Goal: Find specific page/section: Find specific page/section

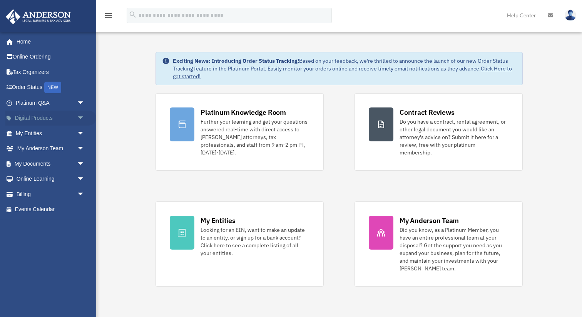
click at [78, 115] on span "arrow_drop_down" at bounding box center [84, 118] width 15 height 16
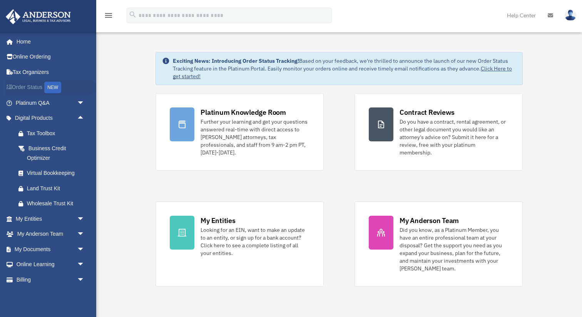
click at [48, 85] on div "NEW" at bounding box center [52, 88] width 17 height 12
click at [37, 89] on link "Order Status NEW" at bounding box center [50, 88] width 91 height 16
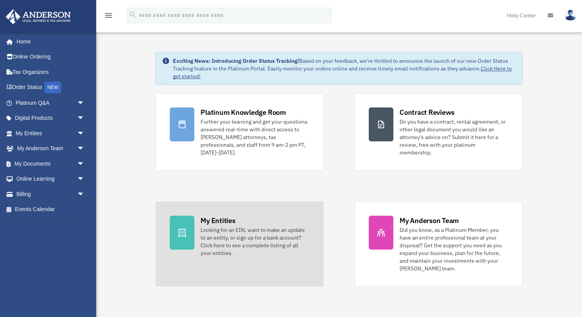
click at [226, 215] on div "My Entities" at bounding box center [217, 220] width 35 height 10
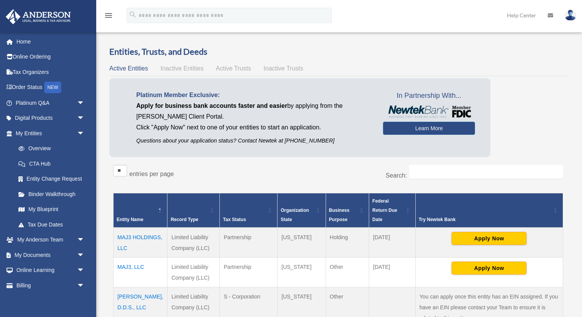
click at [233, 67] on span "Active Trusts" at bounding box center [233, 68] width 35 height 7
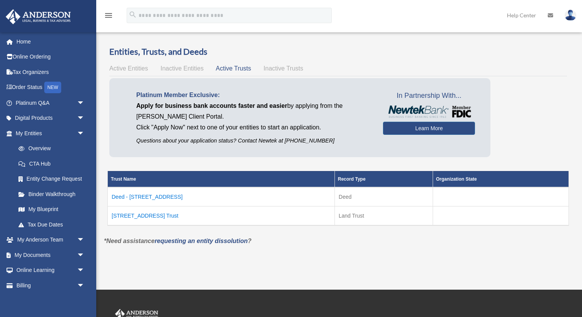
click at [148, 197] on td "Deed - [STREET_ADDRESS]" at bounding box center [221, 196] width 227 height 19
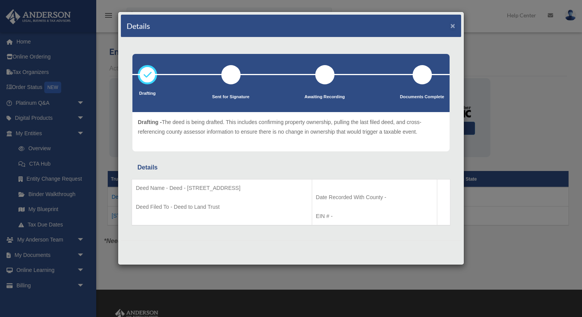
click at [453, 28] on button "×" at bounding box center [452, 26] width 5 height 8
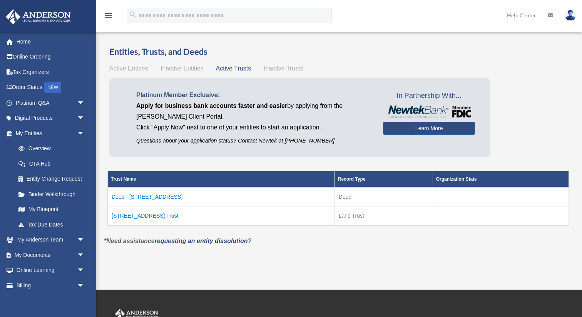
click at [142, 214] on td "[STREET_ADDRESS] Trust" at bounding box center [221, 215] width 227 height 19
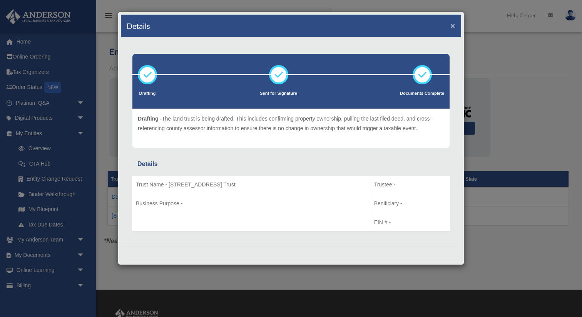
click at [452, 27] on button "×" at bounding box center [452, 26] width 5 height 8
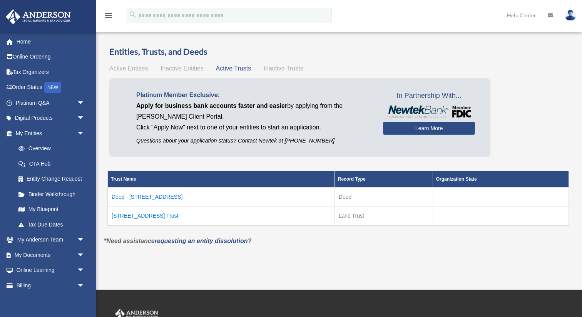
click at [277, 70] on span "Inactive Trusts" at bounding box center [284, 68] width 40 height 7
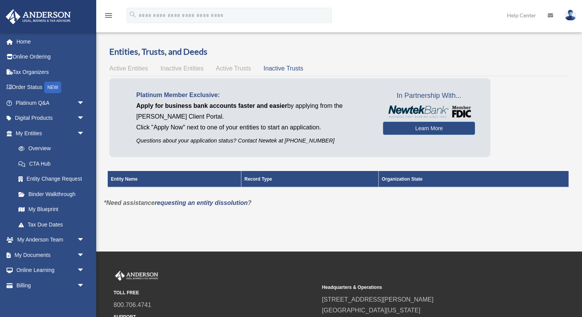
click at [171, 69] on span "Inactive Entities" at bounding box center [181, 68] width 43 height 7
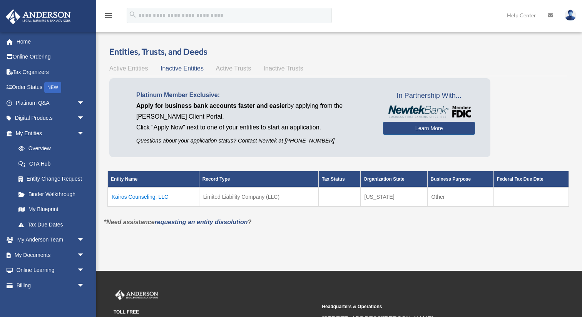
click at [129, 65] on span "Active Entities" at bounding box center [128, 68] width 38 height 7
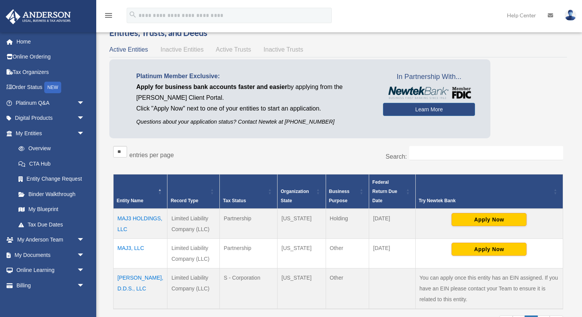
scroll to position [20, 0]
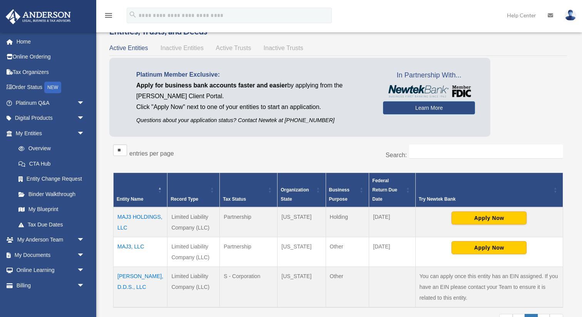
click at [241, 50] on span "Active Trusts" at bounding box center [233, 48] width 35 height 7
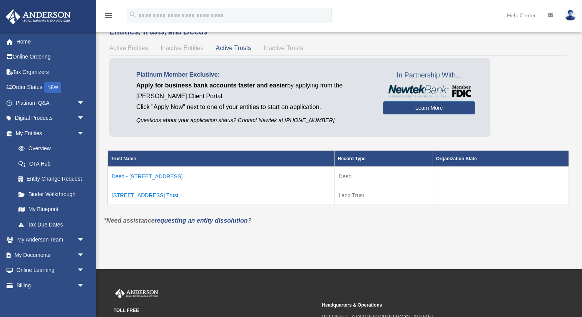
click at [155, 194] on td "[STREET_ADDRESS] Trust" at bounding box center [221, 194] width 227 height 19
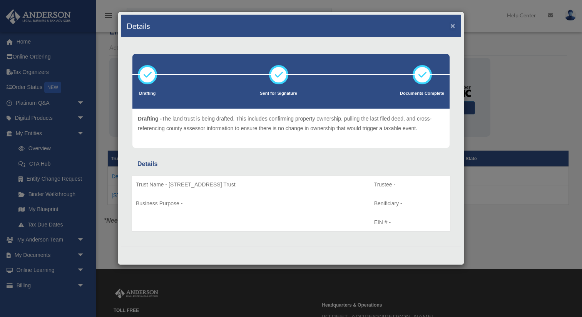
click at [454, 27] on button "×" at bounding box center [452, 26] width 5 height 8
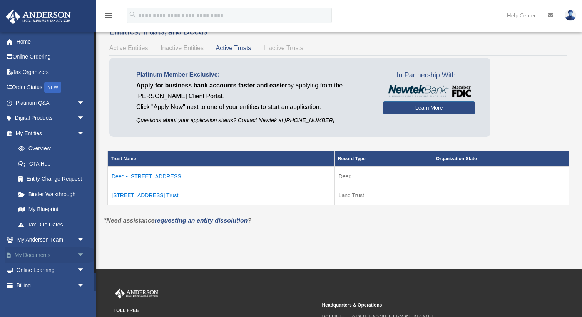
click at [79, 254] on span "arrow_drop_down" at bounding box center [84, 255] width 15 height 16
click at [29, 269] on link "Box" at bounding box center [53, 269] width 85 height 15
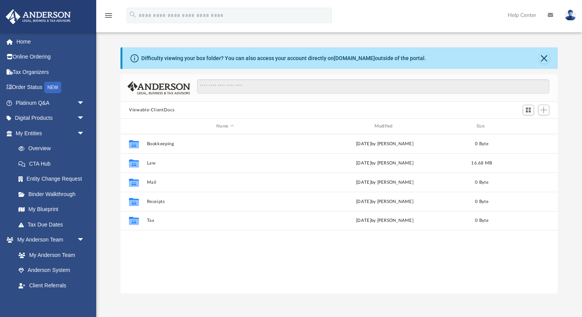
scroll to position [175, 437]
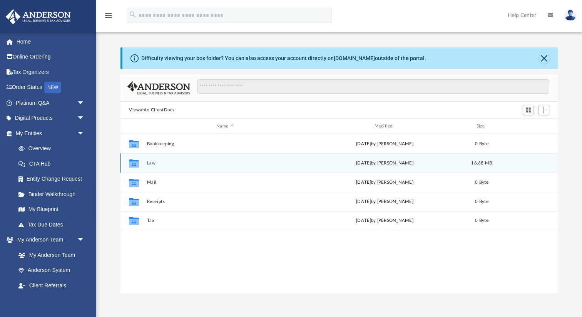
click at [133, 160] on icon "grid" at bounding box center [134, 163] width 10 height 8
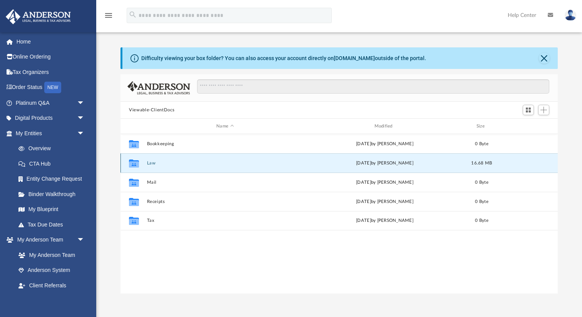
click at [133, 161] on icon "grid" at bounding box center [134, 164] width 10 height 6
click at [133, 160] on icon "grid" at bounding box center [134, 163] width 10 height 8
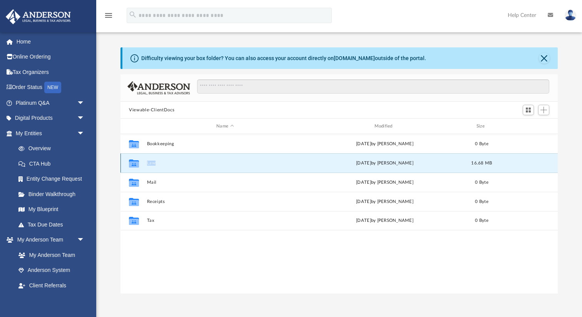
click at [133, 160] on icon "grid" at bounding box center [134, 163] width 10 height 8
click at [197, 166] on div "Collaborated Folder Law Thu Oct 2 2025 by Lucianne Castillo 16.68 MB" at bounding box center [338, 162] width 437 height 19
click at [211, 164] on button "Law" at bounding box center [225, 162] width 156 height 5
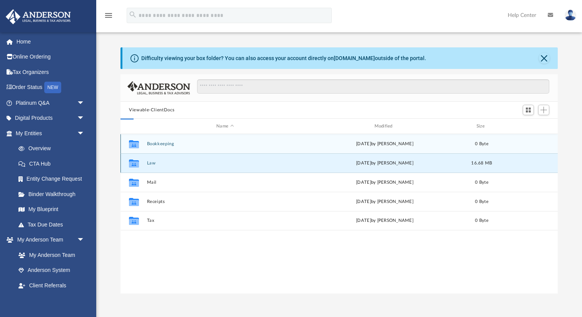
click at [211, 164] on button "Law" at bounding box center [225, 162] width 156 height 5
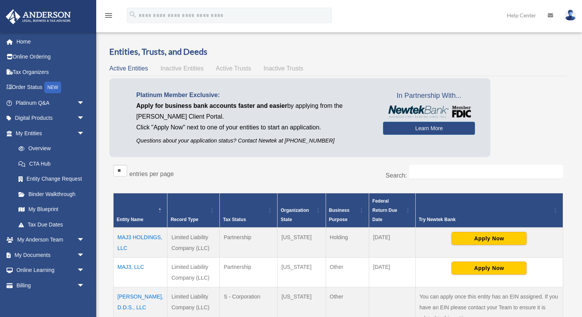
click at [233, 70] on span "Active Trusts" at bounding box center [233, 68] width 35 height 7
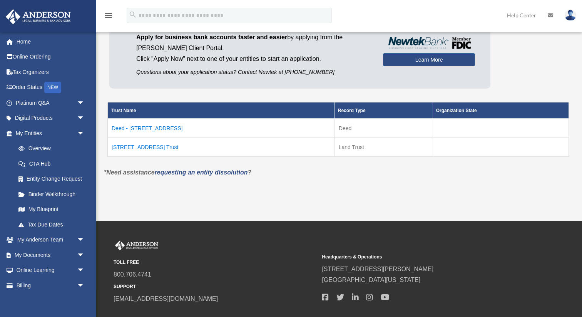
scroll to position [77, 0]
